Goal: Task Accomplishment & Management: Use online tool/utility

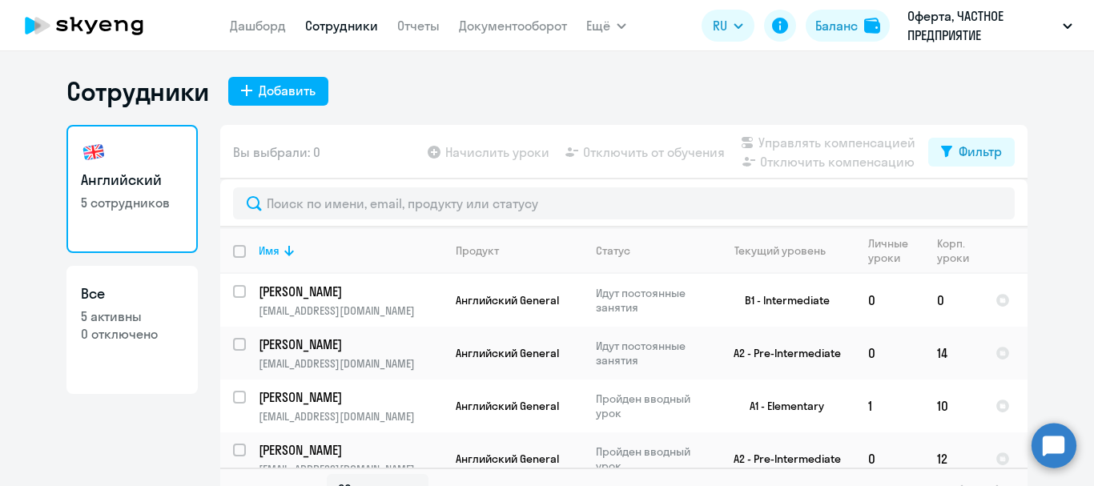
select select "30"
click at [234, 291] on input "select row 11870095" at bounding box center [249, 301] width 32 height 32
checkbox input "true"
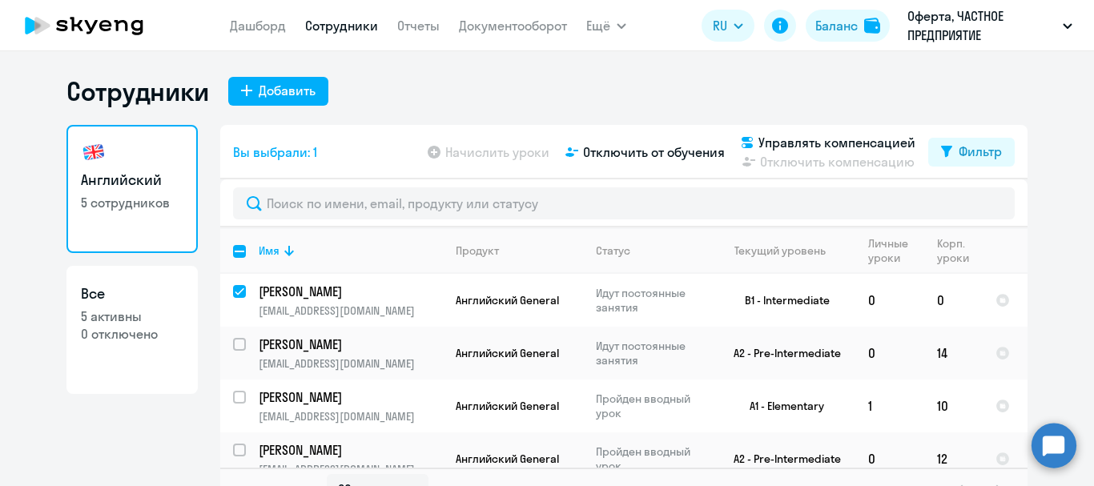
click at [461, 156] on app-table-action-button "Начислить уроки" at bounding box center [486, 151] width 125 height 19
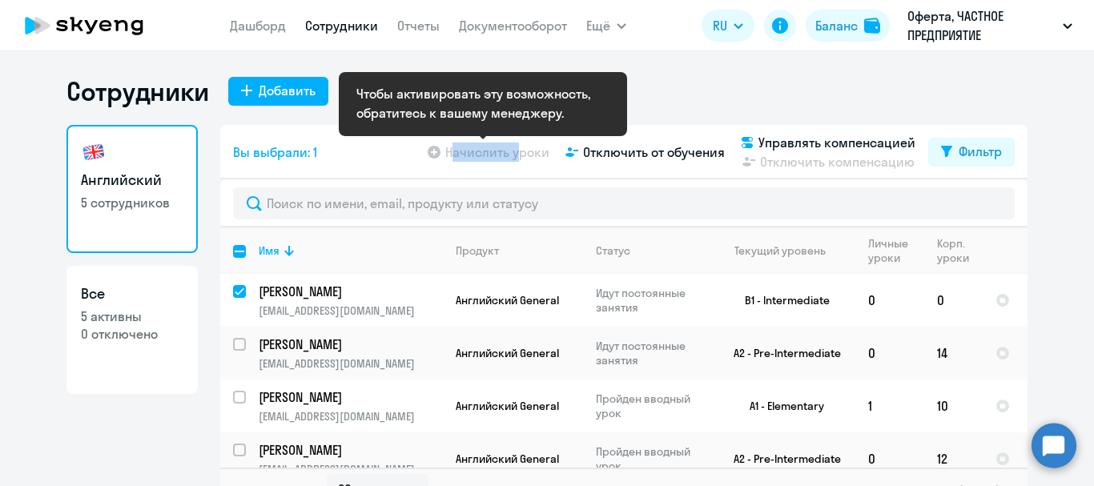
click at [461, 156] on app-table-action-button "Начислить уроки" at bounding box center [486, 151] width 125 height 19
click at [383, 150] on div "Вы выбрали: 1 Начислить уроки Отключить от обучения Управлять компенсацией Откл…" at bounding box center [623, 152] width 807 height 54
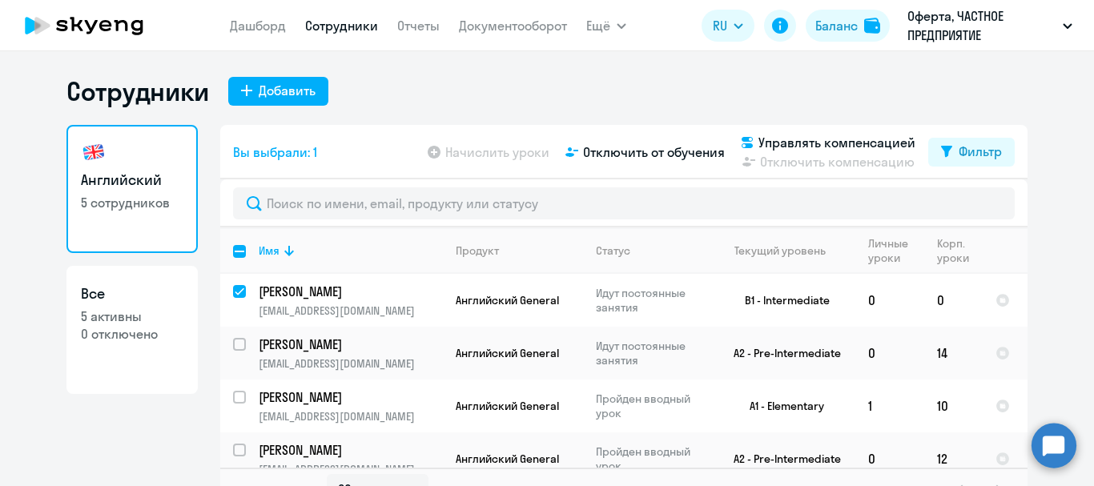
scroll to position [26, 0]
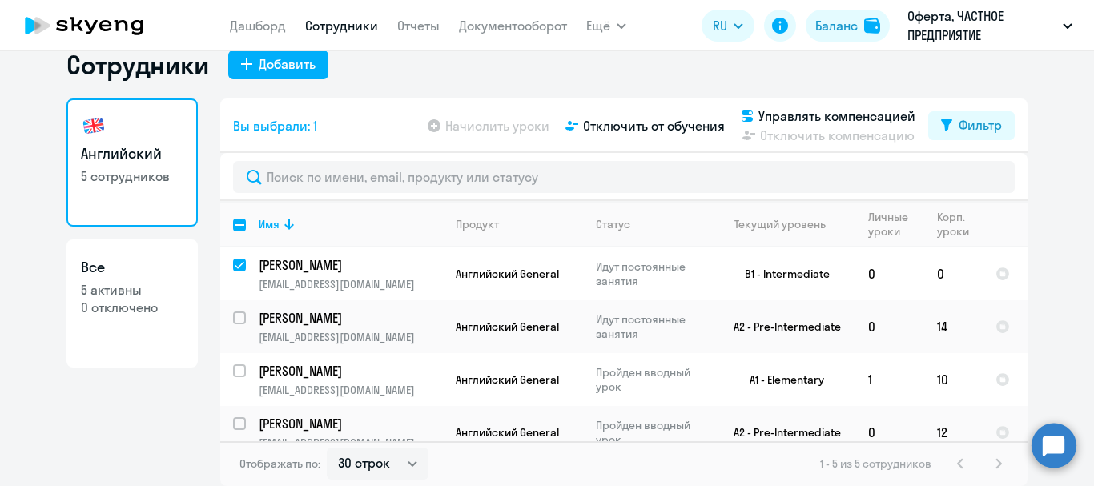
click at [196, 354] on div "Английский 5 сотрудников Все 5 активны 0 отключено Вы выбрали: 1 Начислить урок…" at bounding box center [546, 291] width 961 height 387
